Goal: Task Accomplishment & Management: Complete application form

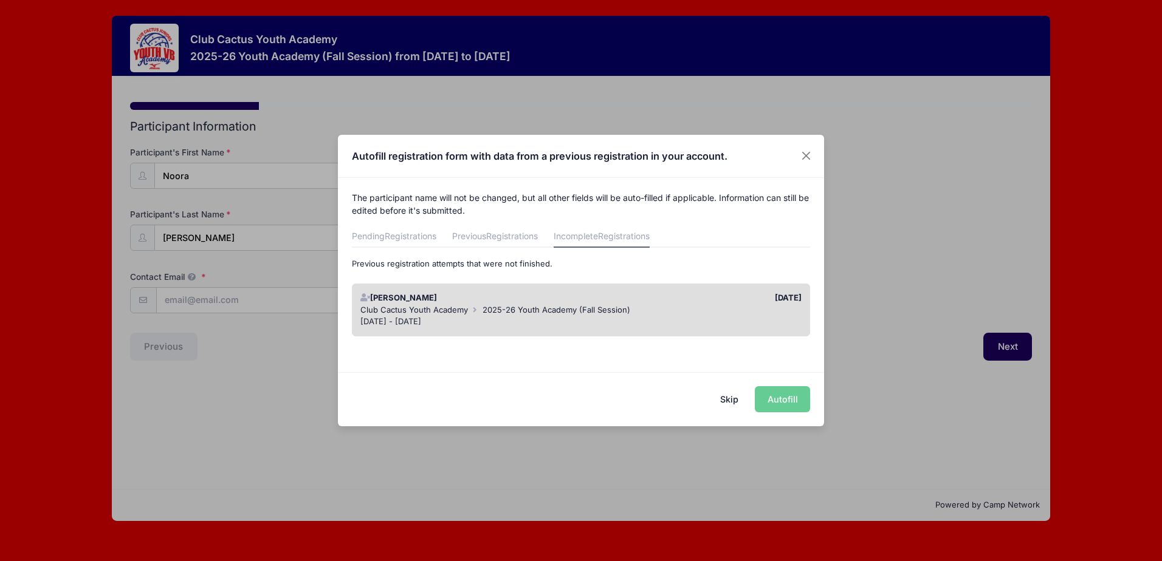
click at [781, 396] on div "Skip Autofill" at bounding box center [581, 399] width 486 height 54
click at [780, 397] on div "Skip Autofill" at bounding box center [581, 399] width 486 height 54
click at [1004, 346] on div "Autofill registration form with data from a previous registration in your accou…" at bounding box center [581, 280] width 1162 height 561
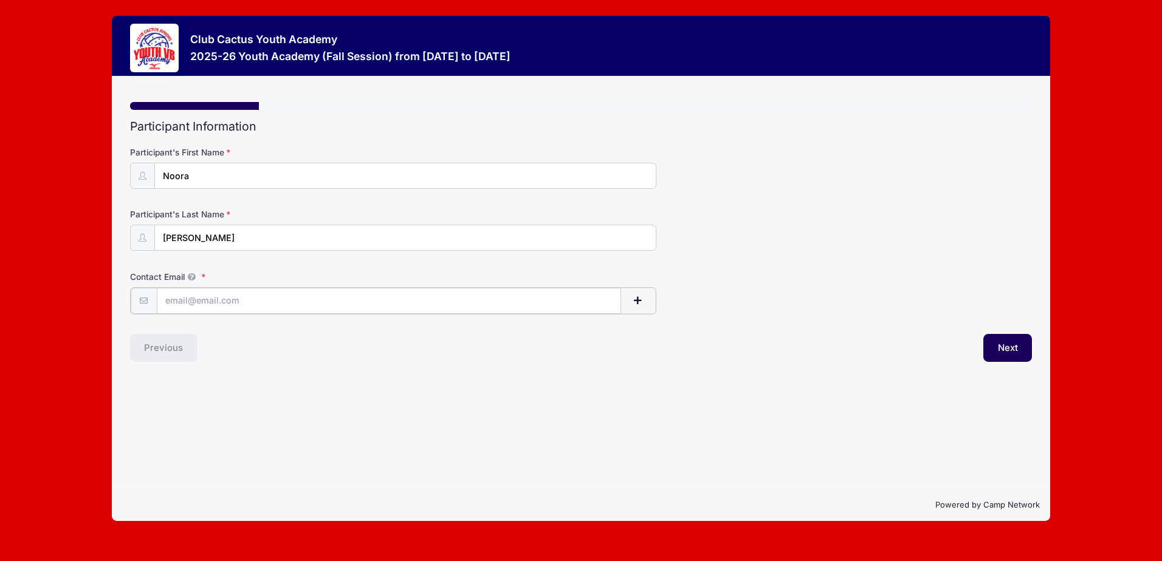
click at [253, 304] on input "Contact Email" at bounding box center [389, 301] width 464 height 26
type input "[EMAIL_ADDRESS][DOMAIN_NAME]"
click at [999, 345] on button "Next" at bounding box center [1007, 347] width 49 height 28
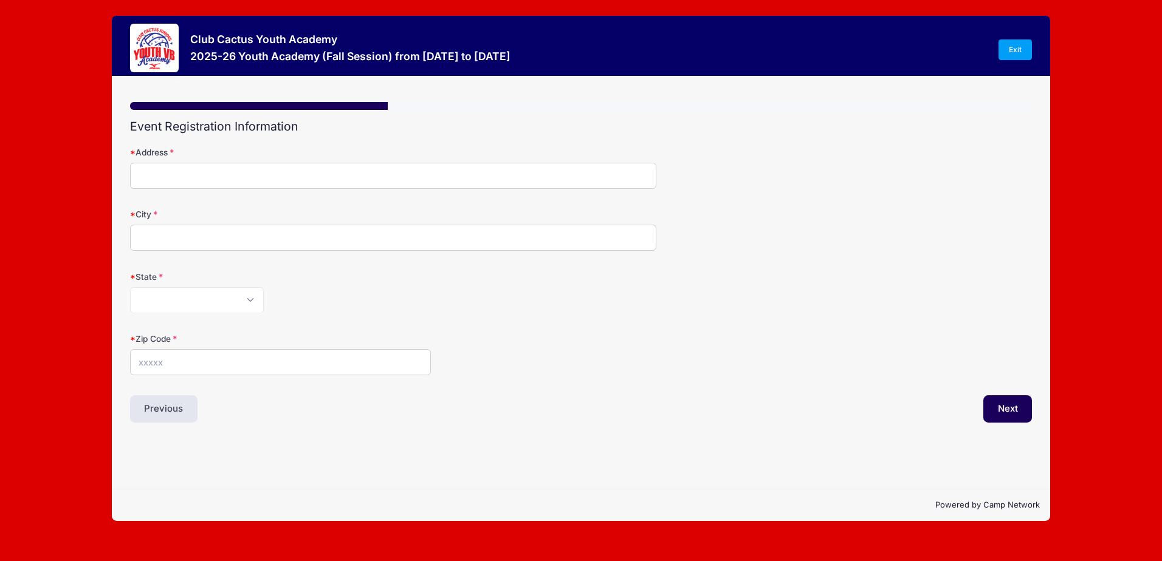
click at [174, 170] on input "Address" at bounding box center [393, 176] width 526 height 26
click at [149, 405] on button "Previous" at bounding box center [164, 410] width 68 height 28
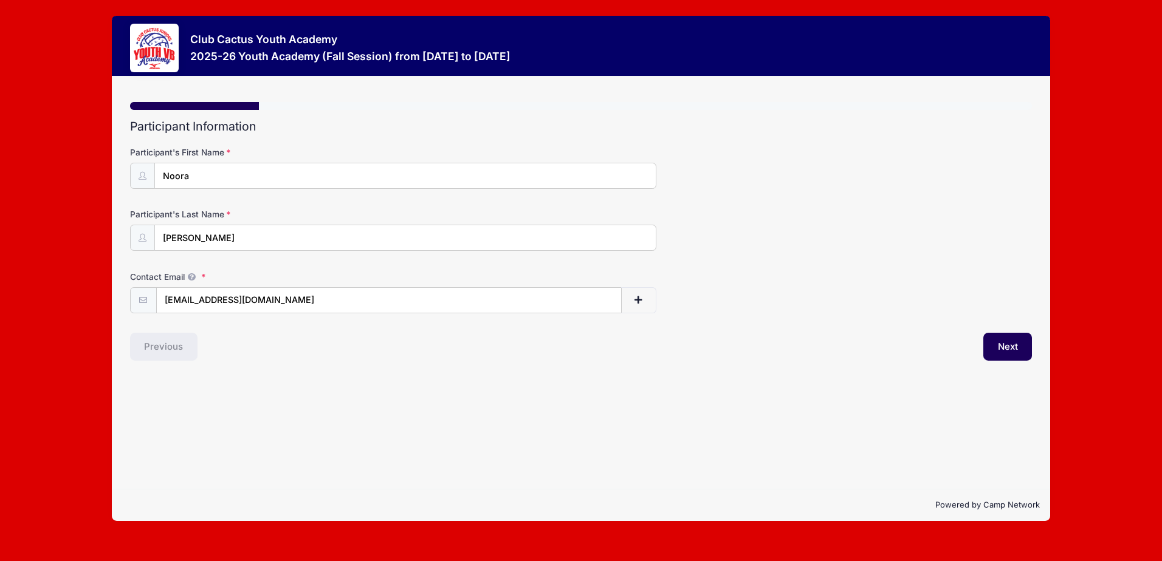
click at [163, 350] on div "Previous" at bounding box center [352, 347] width 457 height 28
click at [1011, 343] on button "Next" at bounding box center [1007, 347] width 49 height 28
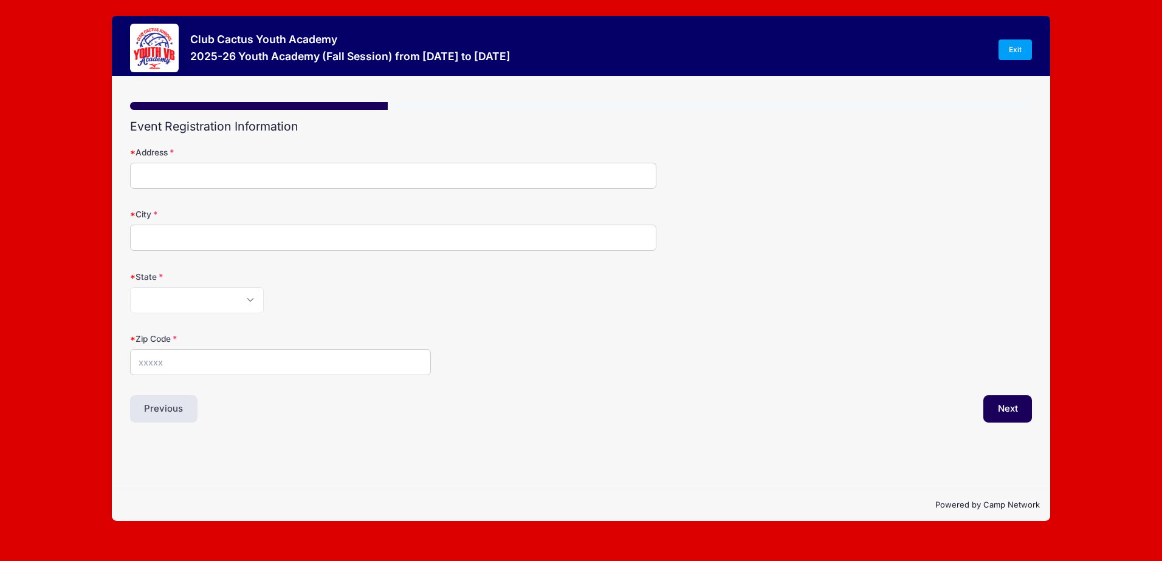
click at [156, 176] on input "Address" at bounding box center [393, 176] width 526 height 26
type input "po Box 43031"
type input "[GEOGRAPHIC_DATA]"
select select "AZ"
click at [1007, 410] on button "Next" at bounding box center [1007, 410] width 49 height 28
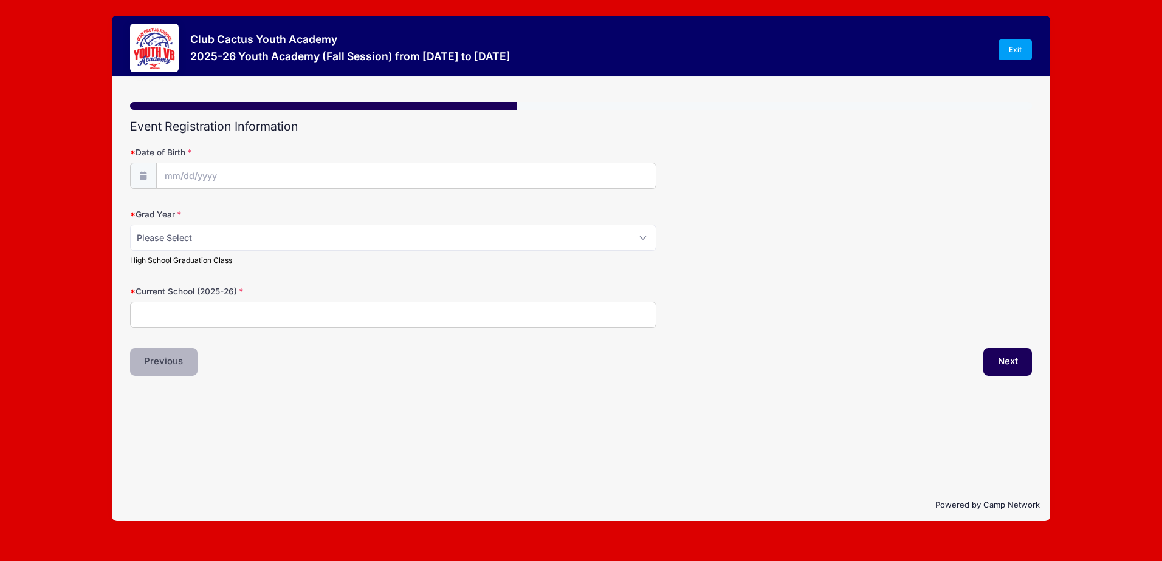
click at [168, 362] on button "Previous" at bounding box center [164, 362] width 68 height 28
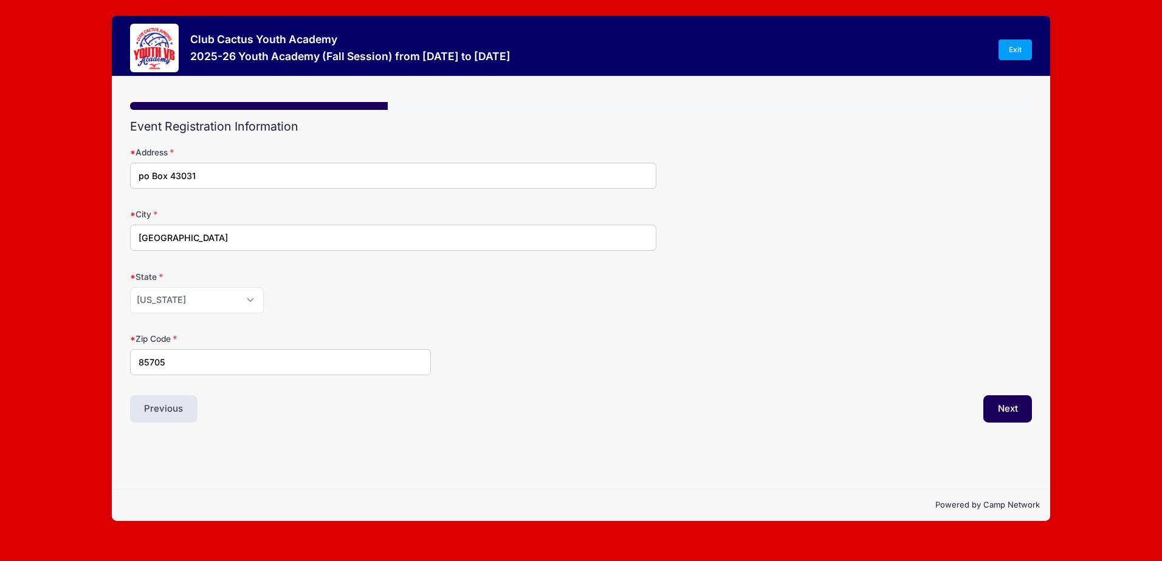
click at [168, 362] on input "85705" at bounding box center [280, 362] width 301 height 26
type input "85733"
click at [1004, 407] on button "Next" at bounding box center [1007, 410] width 49 height 28
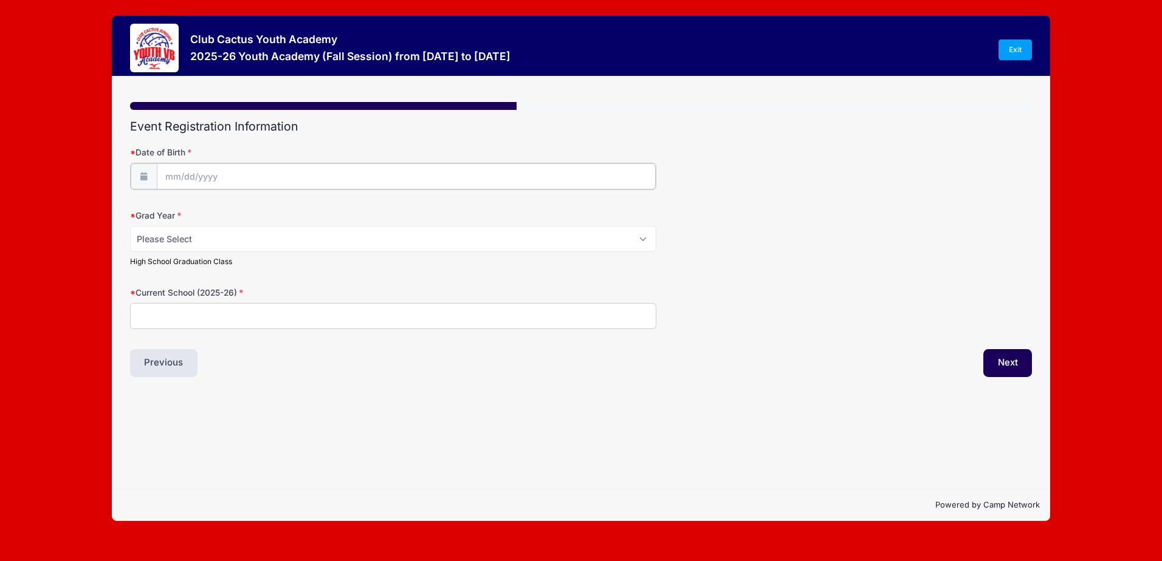
click at [191, 174] on input "Date of Birth" at bounding box center [406, 176] width 499 height 26
click at [199, 171] on input "Date of Birth" at bounding box center [406, 176] width 499 height 26
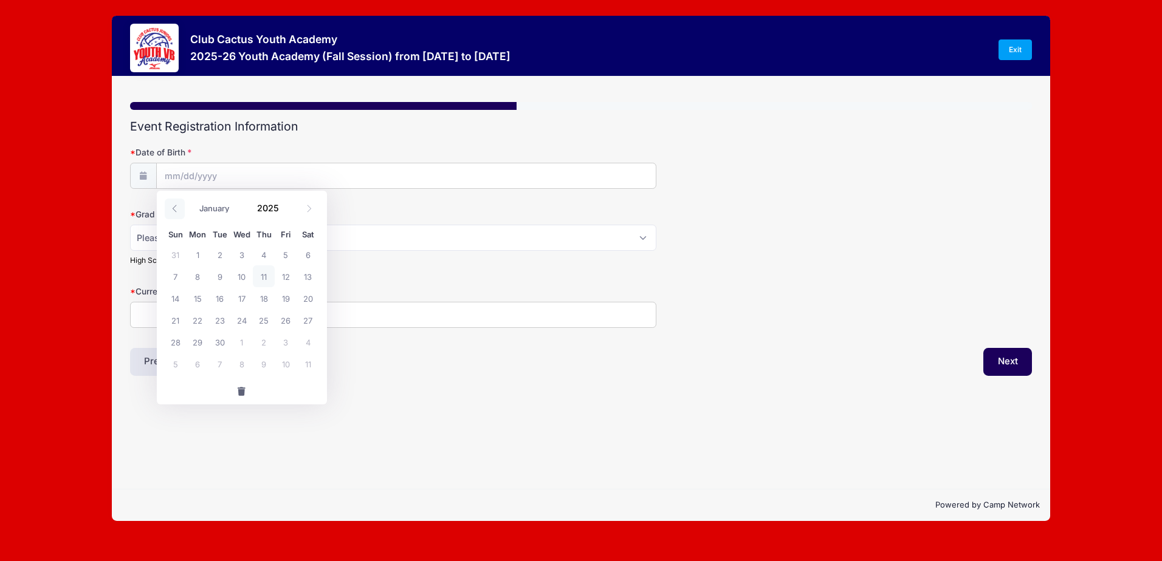
click at [171, 205] on icon at bounding box center [175, 209] width 8 height 8
click at [176, 208] on icon at bounding box center [175, 209] width 8 height 8
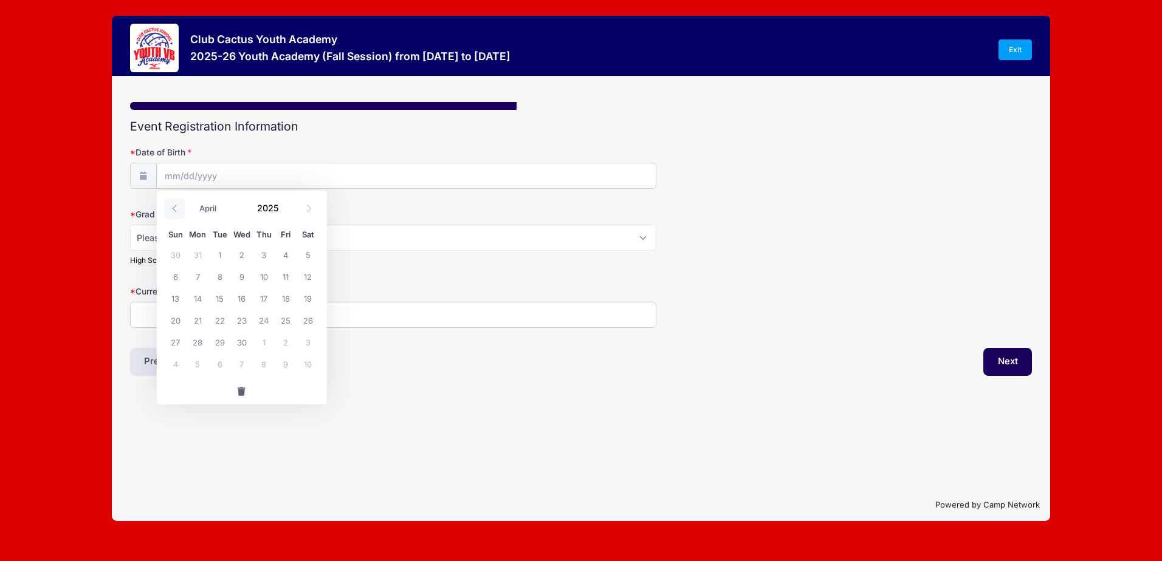
click at [176, 208] on icon at bounding box center [175, 209] width 8 height 8
select select "0"
drag, startPoint x: 176, startPoint y: 208, endPoint x: 276, endPoint y: 204, distance: 100.3
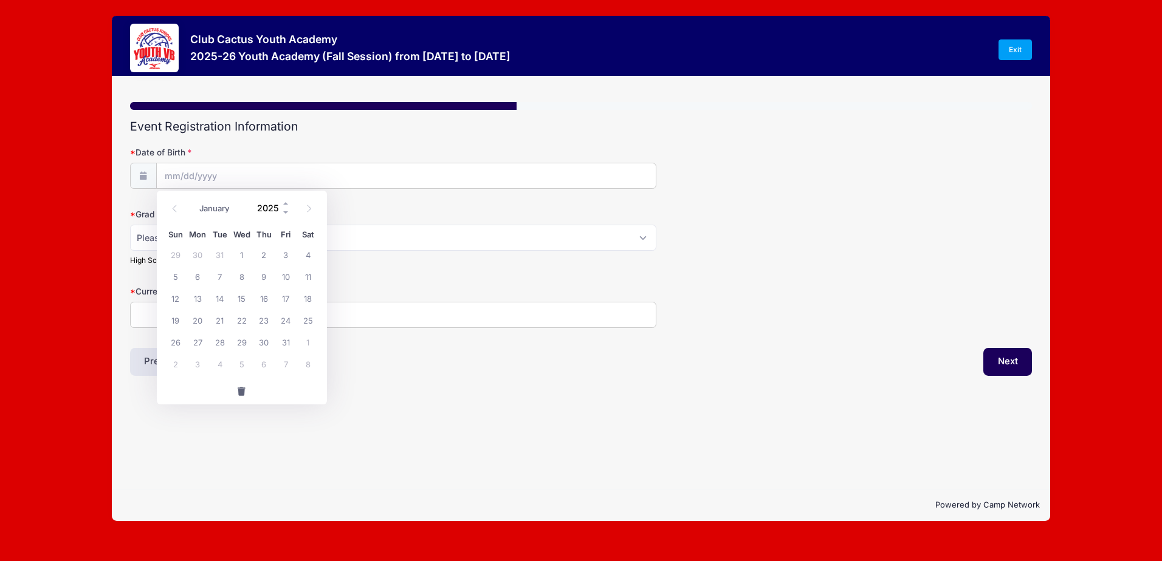
click at [276, 204] on input "2025" at bounding box center [270, 208] width 39 height 18
click at [286, 211] on span at bounding box center [286, 212] width 9 height 9
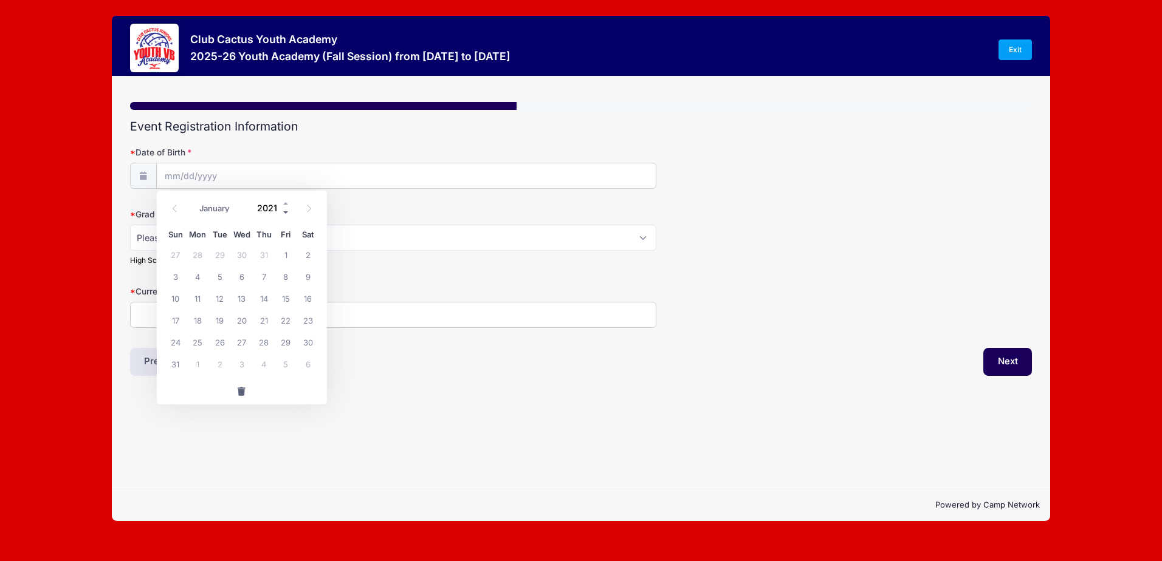
click at [286, 211] on span at bounding box center [286, 212] width 9 height 9
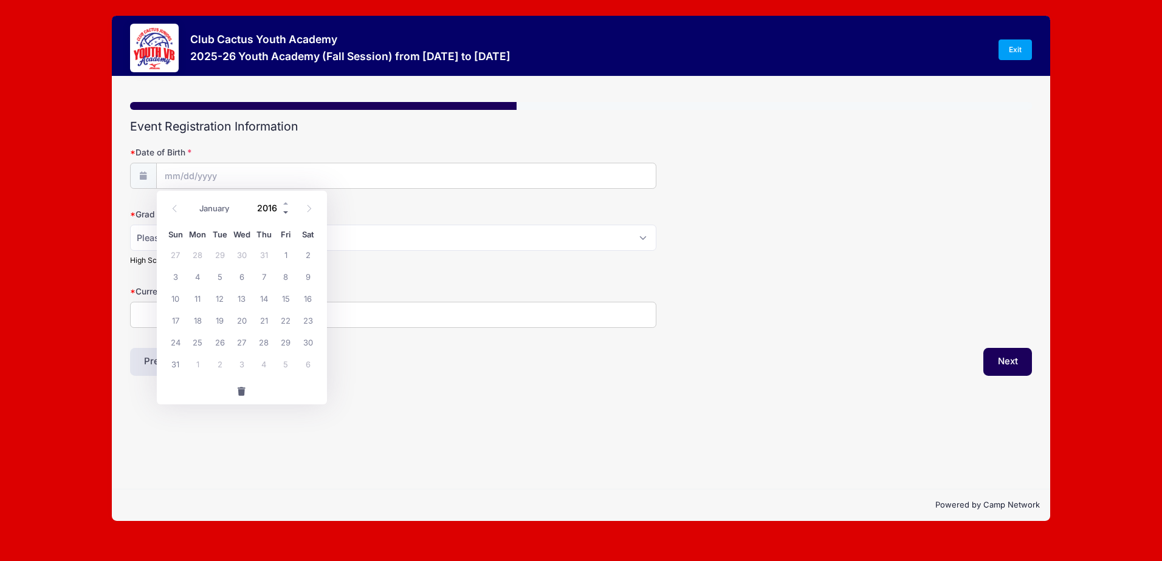
click at [286, 211] on span at bounding box center [286, 212] width 9 height 9
type input "2014"
click at [308, 207] on icon at bounding box center [309, 209] width 8 height 8
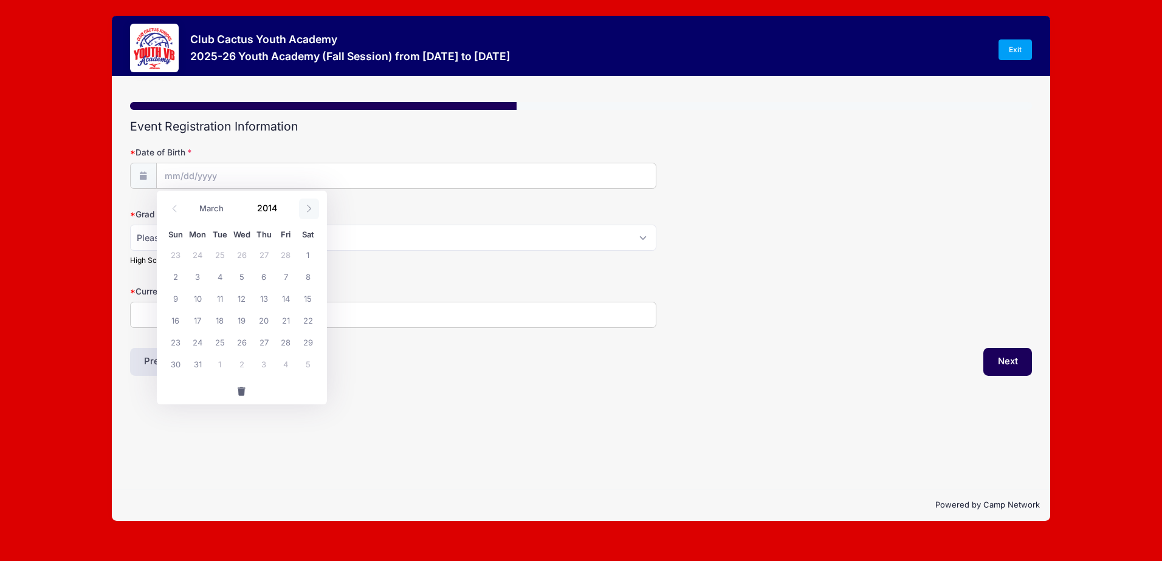
click at [308, 207] on icon at bounding box center [309, 209] width 8 height 8
select select "6"
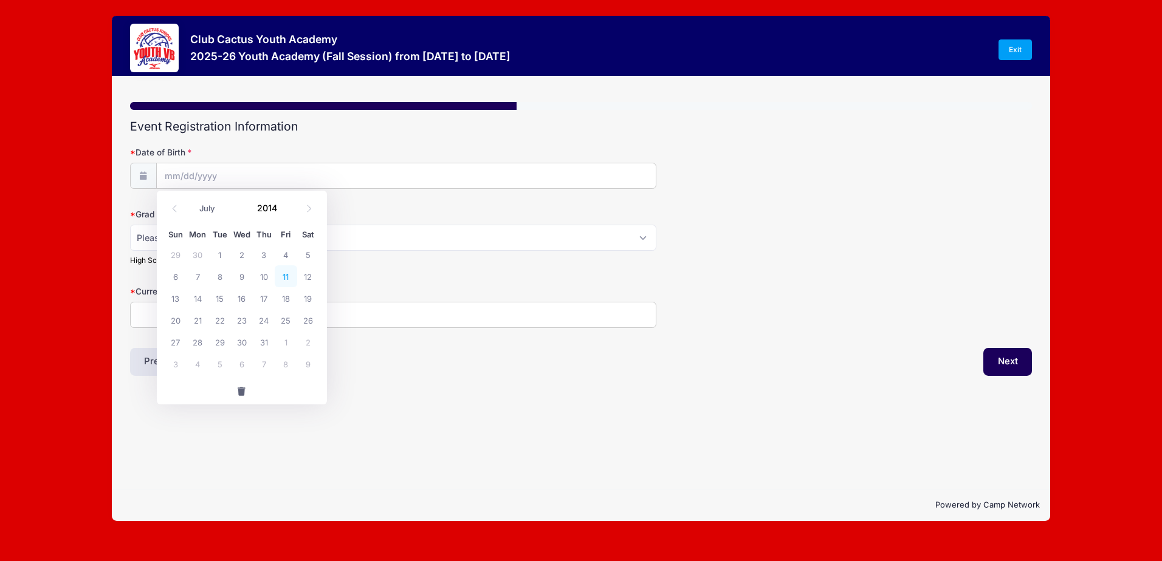
click at [287, 273] on span "11" at bounding box center [286, 277] width 22 height 22
type input "[DATE]"
click at [162, 237] on select "Please Select 2029 2030 2031 2032 2033 2034 2035 2036 2037 2038 2039 2040" at bounding box center [393, 238] width 526 height 26
select select "2032"
click at [130, 225] on select "Please Select 2029 2030 2031 2032 2033 2034 2035 2036 2037 2038 2039 2040" at bounding box center [393, 238] width 526 height 26
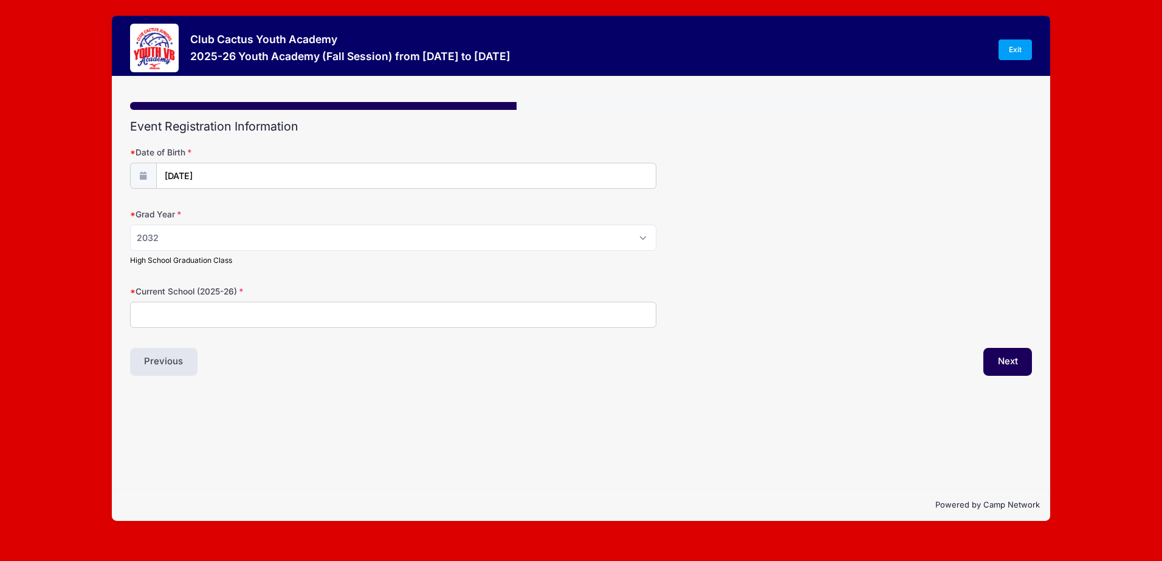
click at [162, 320] on input "Current School (2025-26)" at bounding box center [393, 315] width 526 height 26
type input "Basis [GEOGRAPHIC_DATA]"
click at [1003, 356] on button "Next" at bounding box center [1007, 362] width 49 height 28
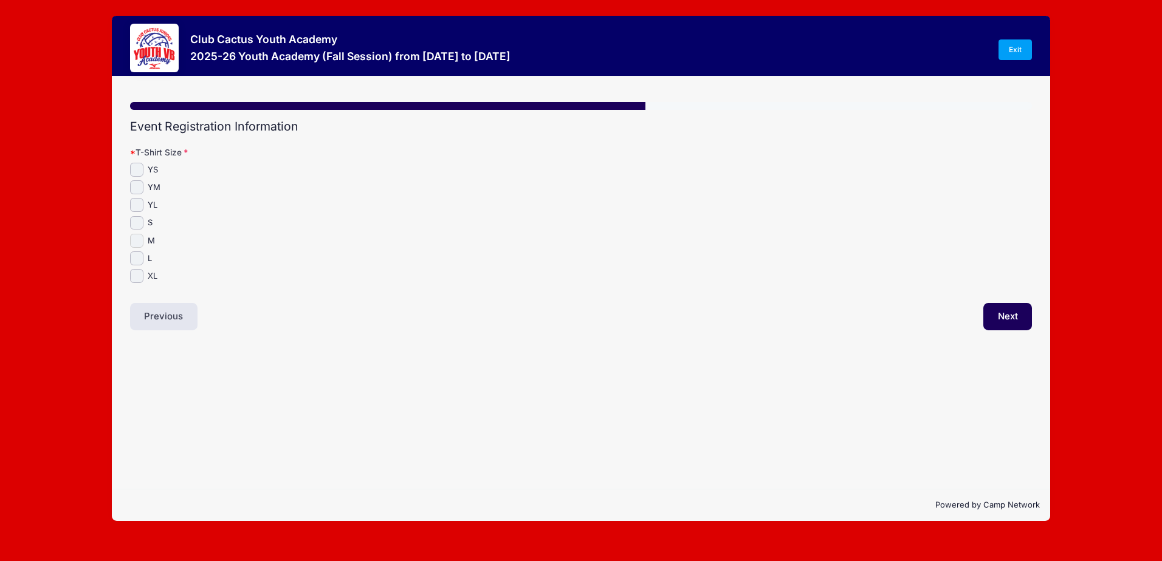
click at [134, 244] on input "M" at bounding box center [137, 241] width 14 height 14
click at [136, 241] on input "M" at bounding box center [137, 241] width 14 height 14
checkbox input "true"
click at [135, 222] on input "S" at bounding box center [137, 223] width 14 height 14
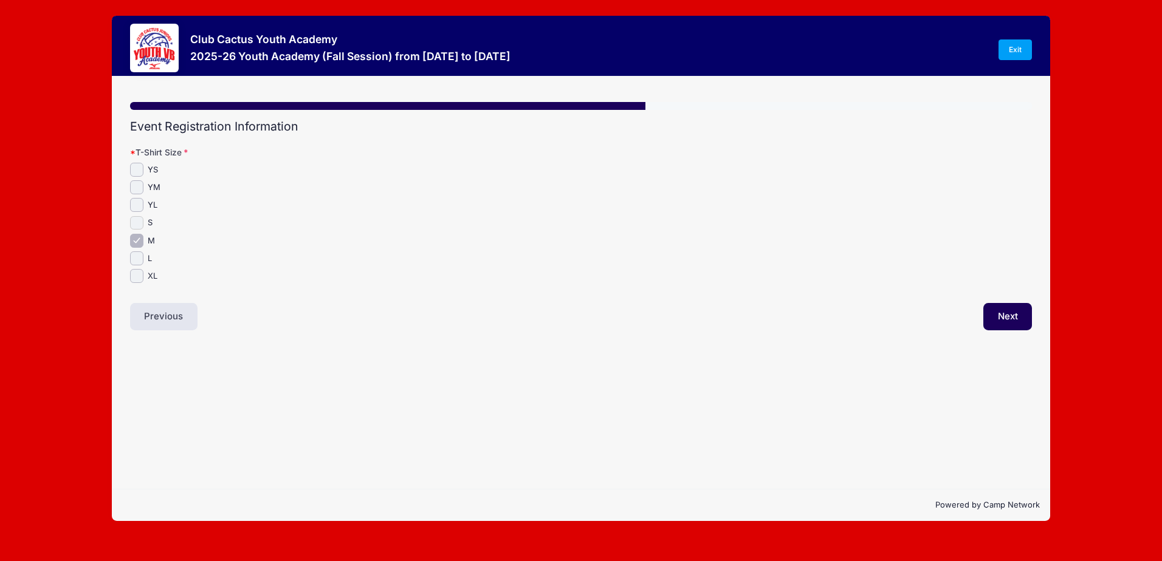
checkbox input "true"
click at [135, 241] on input "M" at bounding box center [137, 241] width 14 height 14
checkbox input "false"
click at [138, 218] on input "S" at bounding box center [137, 223] width 14 height 14
checkbox input "false"
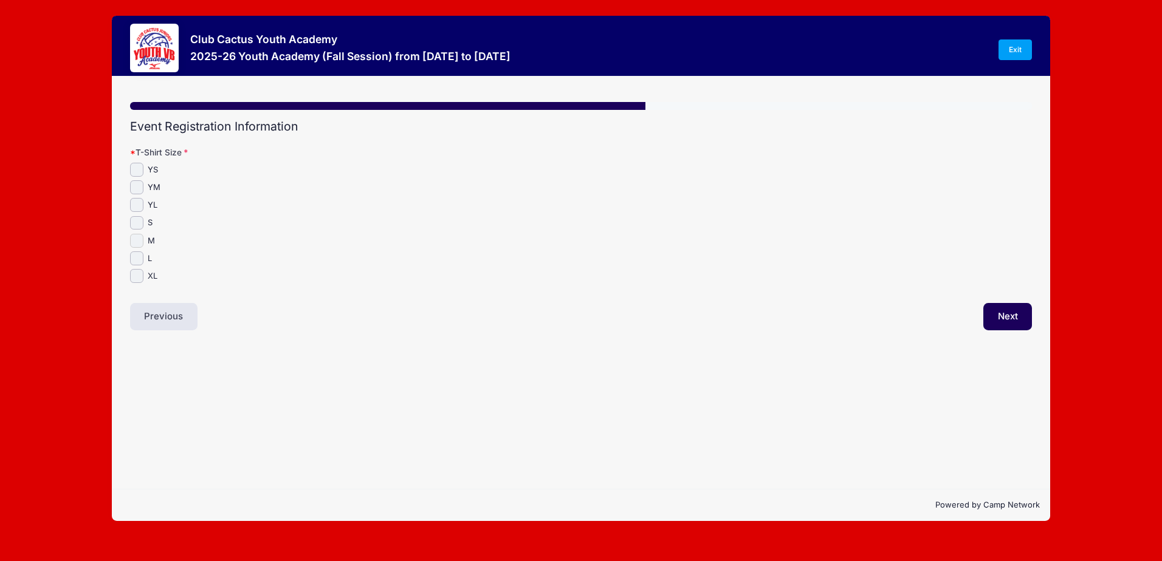
click at [135, 241] on input "M" at bounding box center [137, 241] width 14 height 14
checkbox input "true"
click at [1002, 314] on button "Next" at bounding box center [1007, 317] width 49 height 28
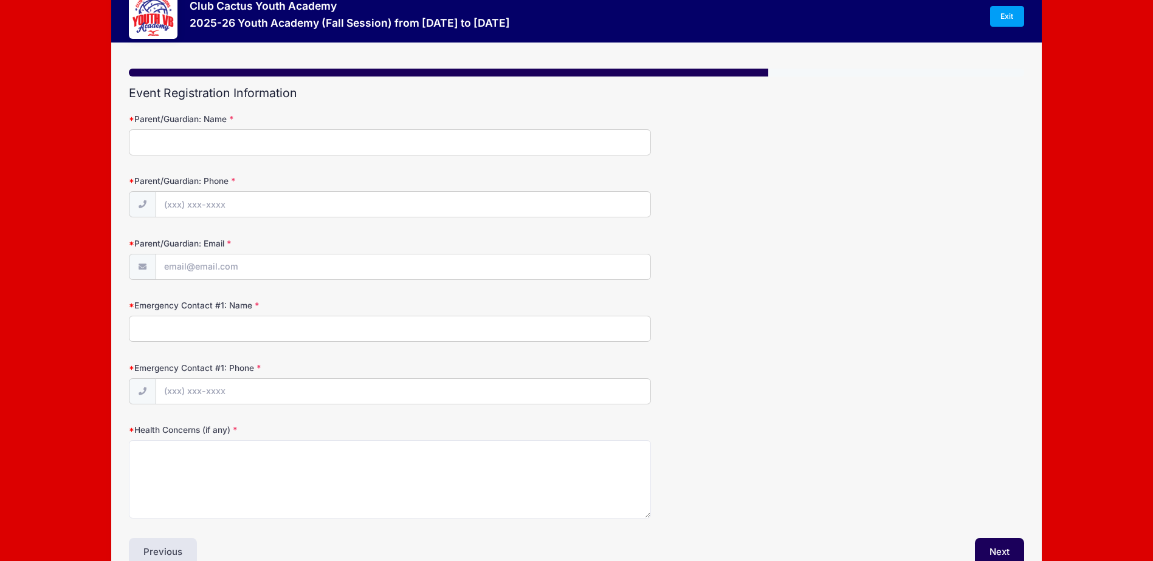
scroll to position [102, 0]
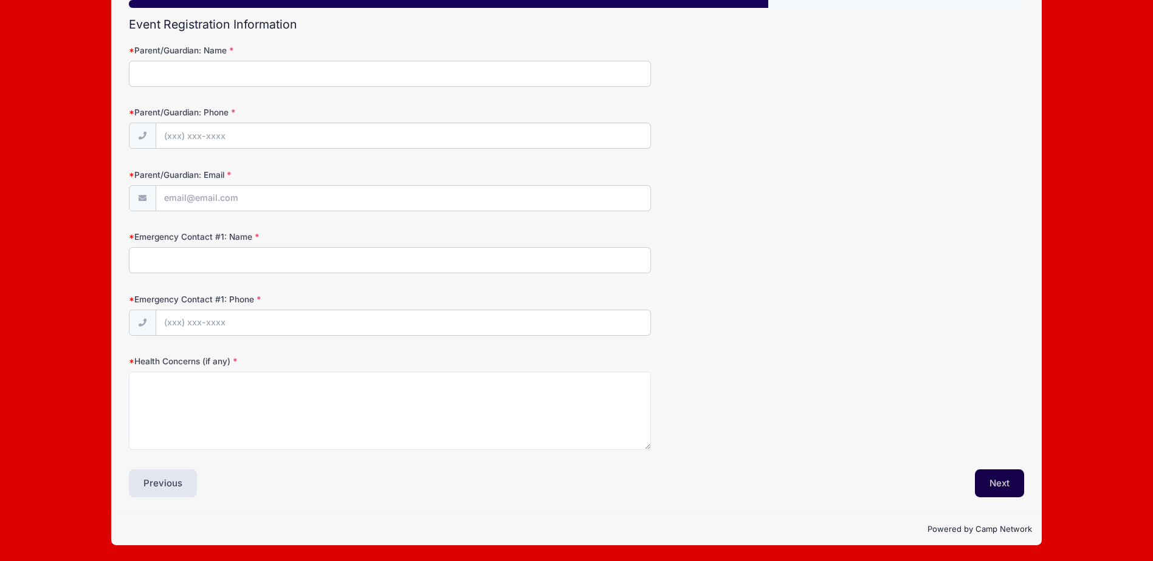
click at [1003, 478] on button "Next" at bounding box center [999, 484] width 49 height 28
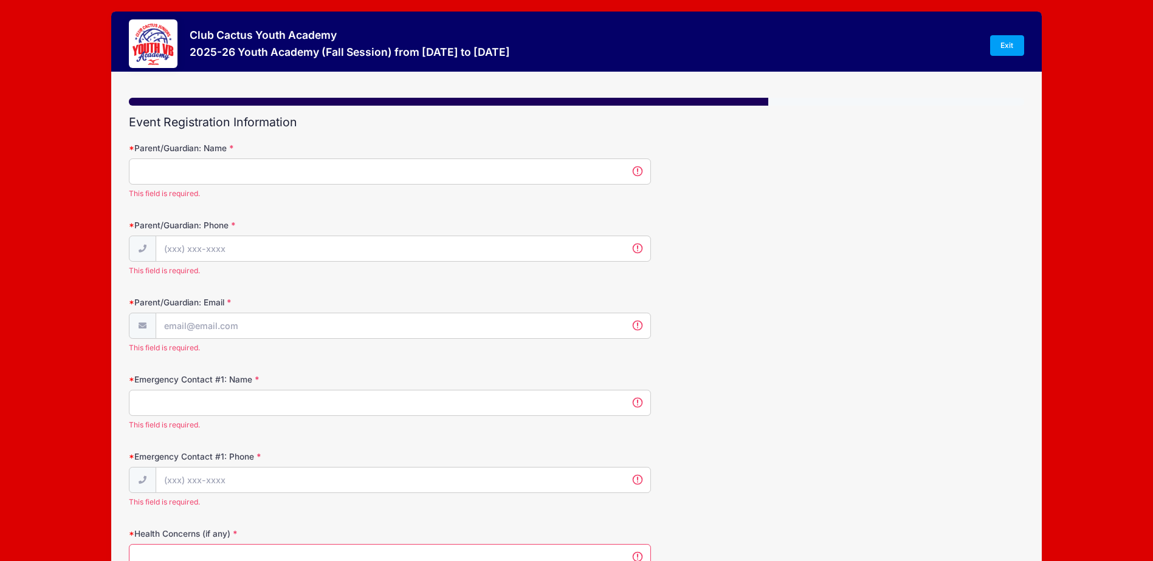
scroll to position [0, 0]
